Goal: Check status: Check status

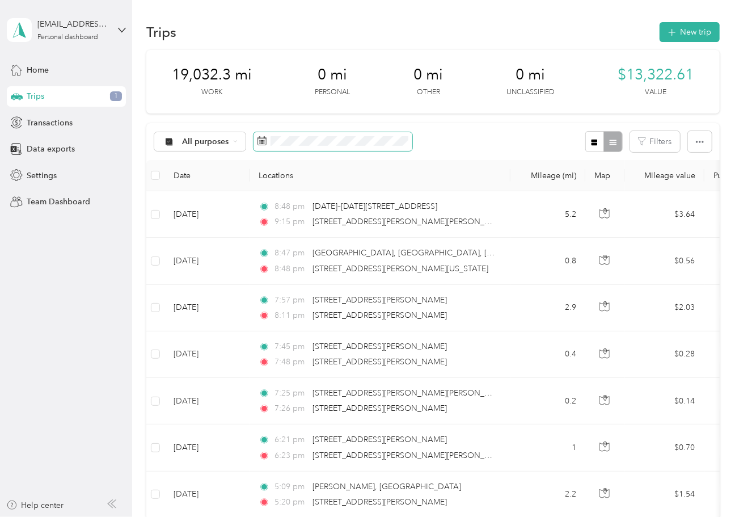
click at [408, 142] on span at bounding box center [333, 141] width 159 height 19
click at [397, 135] on span at bounding box center [333, 141] width 159 height 19
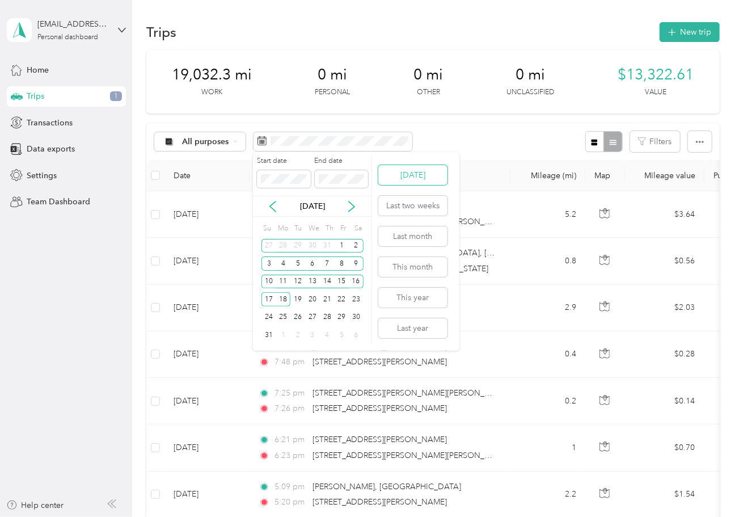
click at [413, 171] on button "[DATE]" at bounding box center [412, 175] width 69 height 20
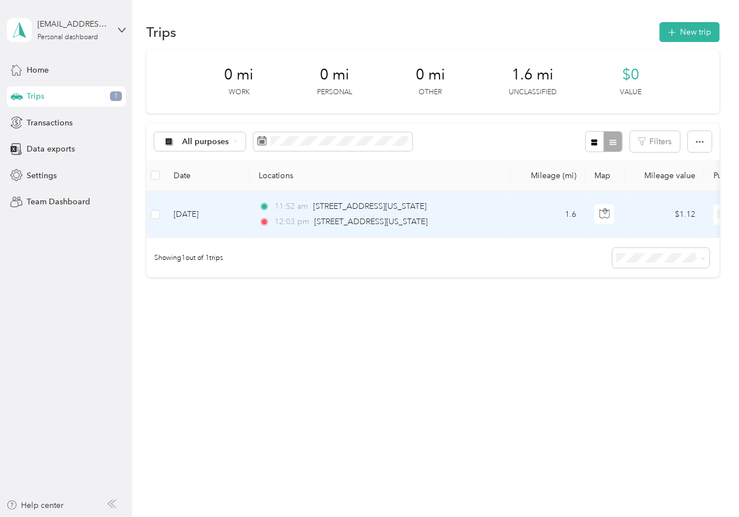
click at [241, 222] on td "[DATE]" at bounding box center [207, 214] width 85 height 47
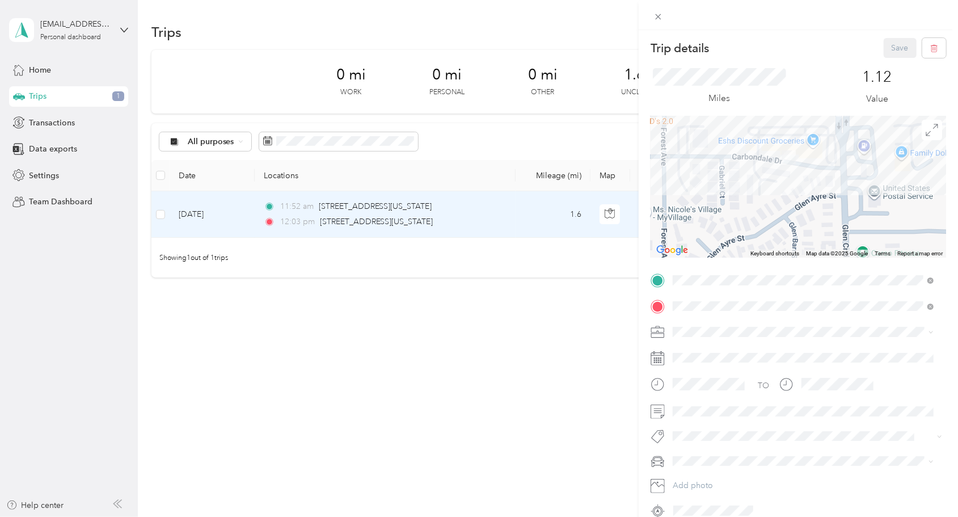
drag, startPoint x: 908, startPoint y: 205, endPoint x: 703, endPoint y: 201, distance: 204.3
click at [703, 201] on div at bounding box center [799, 187] width 296 height 142
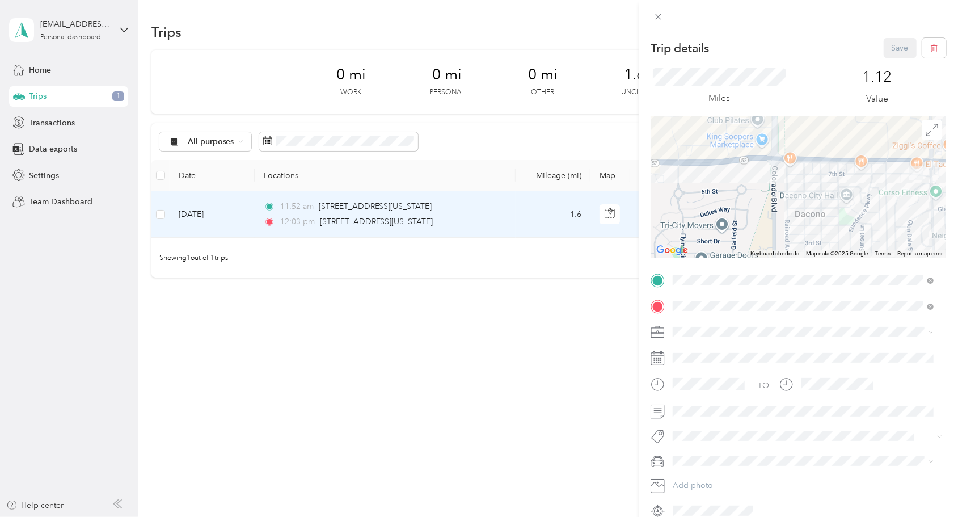
drag, startPoint x: 738, startPoint y: 141, endPoint x: 823, endPoint y: 145, distance: 84.6
click at [739, 145] on div at bounding box center [799, 187] width 296 height 142
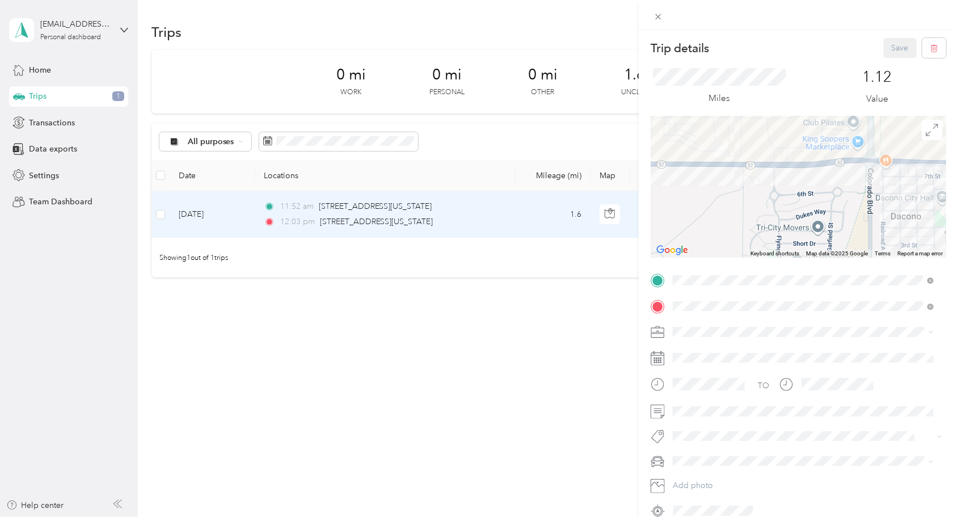
drag, startPoint x: 698, startPoint y: 180, endPoint x: 825, endPoint y: 180, distance: 127.1
click at [739, 180] on div at bounding box center [799, 187] width 296 height 142
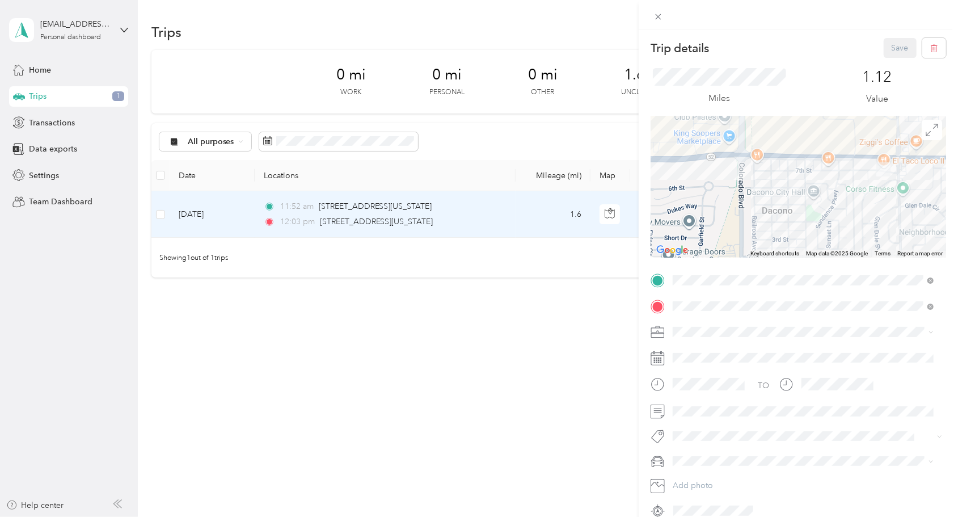
drag, startPoint x: 840, startPoint y: 184, endPoint x: 709, endPoint y: 179, distance: 130.6
click at [709, 179] on div at bounding box center [799, 187] width 296 height 142
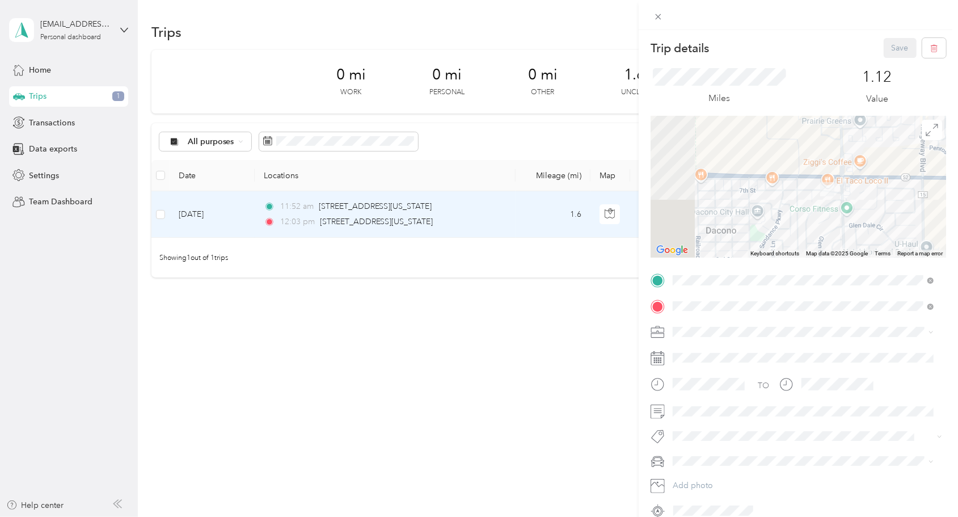
drag, startPoint x: 721, startPoint y: 212, endPoint x: 869, endPoint y: 211, distance: 148.1
click at [739, 211] on div at bounding box center [799, 187] width 296 height 142
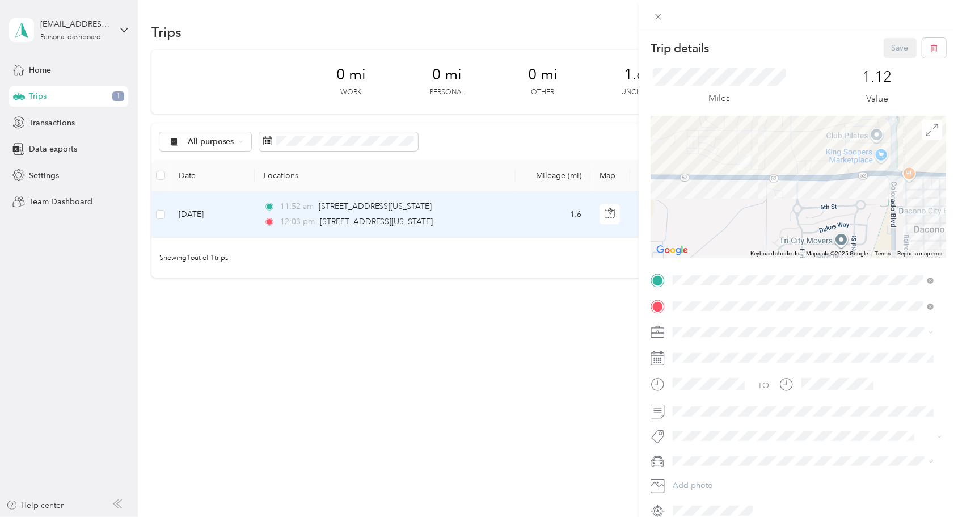
drag, startPoint x: 761, startPoint y: 197, endPoint x: 878, endPoint y: 201, distance: 116.9
click at [739, 201] on div at bounding box center [799, 187] width 296 height 142
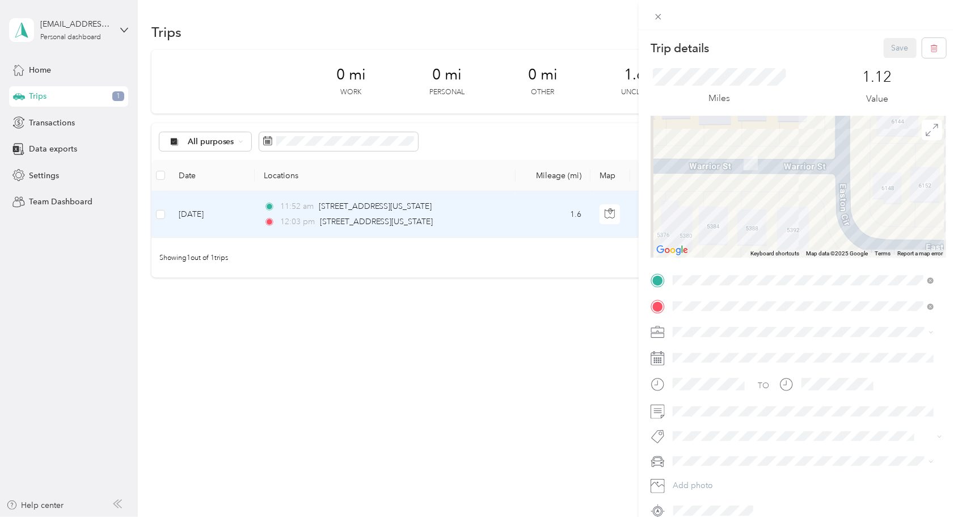
click at [739, 162] on img at bounding box center [751, 163] width 14 height 14
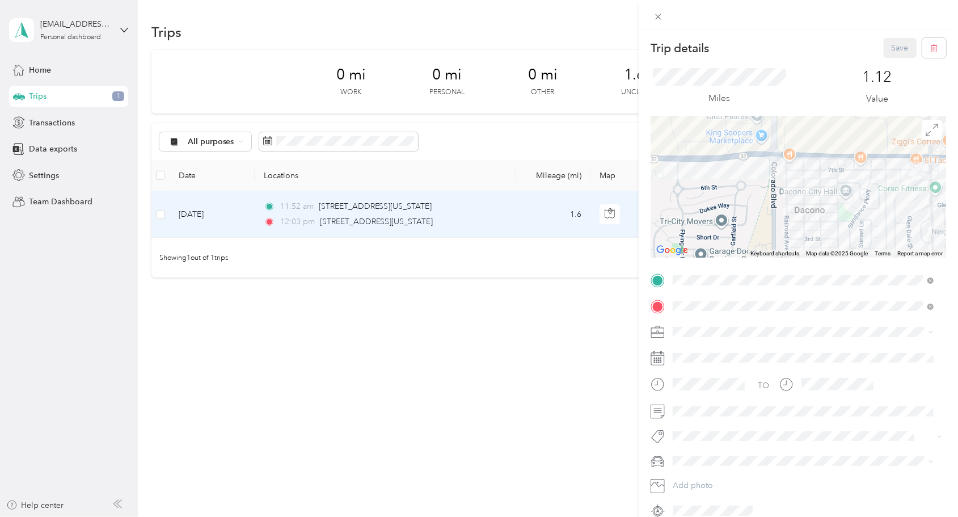
drag, startPoint x: 800, startPoint y: 215, endPoint x: 840, endPoint y: 215, distance: 40.3
click at [739, 215] on div at bounding box center [799, 187] width 296 height 142
drag, startPoint x: 758, startPoint y: 209, endPoint x: 797, endPoint y: 207, distance: 38.7
click at [739, 207] on div at bounding box center [799, 187] width 296 height 142
